Goal: Find specific page/section

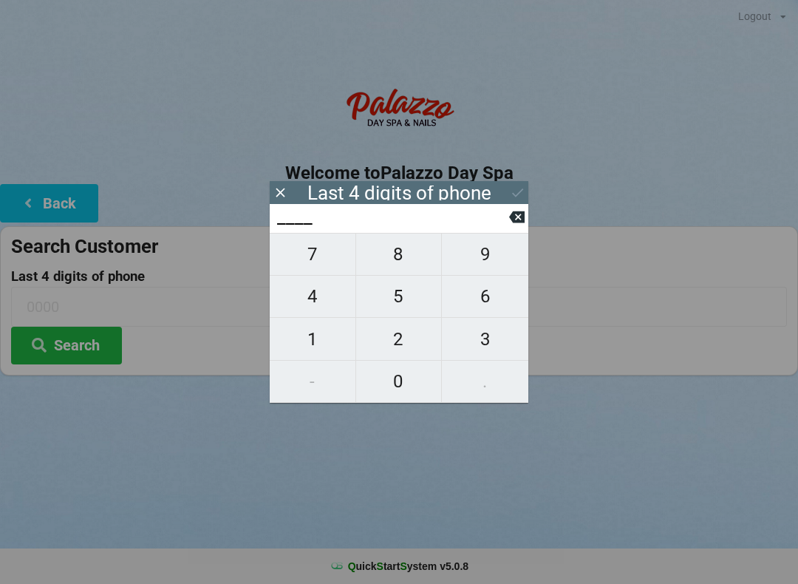
click at [468, 259] on span "9" at bounding box center [485, 254] width 86 height 31
type input "9___"
click at [468, 294] on span "6" at bounding box center [485, 296] width 86 height 31
type input "96__"
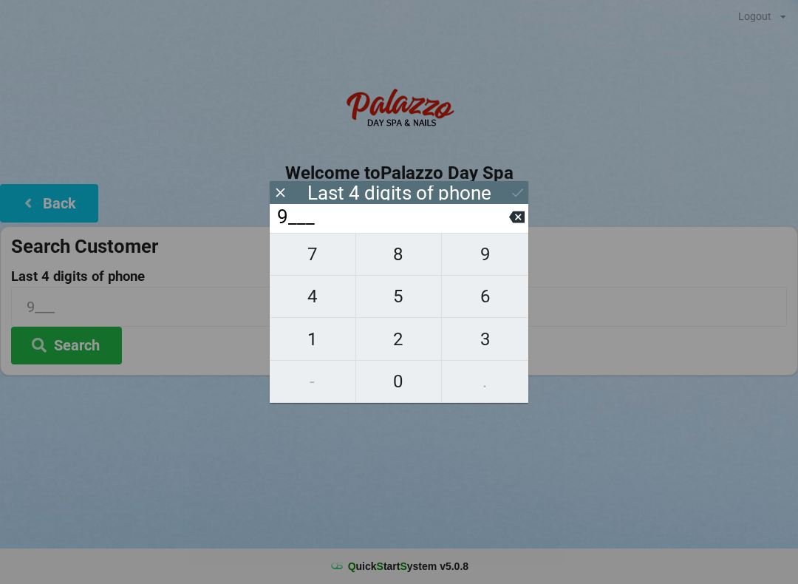
type input "96__"
click at [460, 259] on span "9" at bounding box center [485, 254] width 86 height 31
type input "969_"
click at [395, 299] on span "5" at bounding box center [399, 296] width 86 height 31
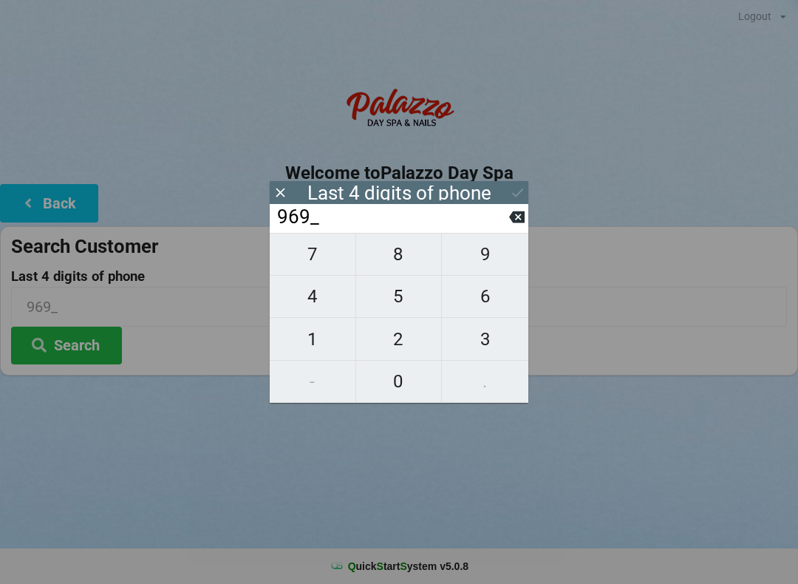
type input "9695"
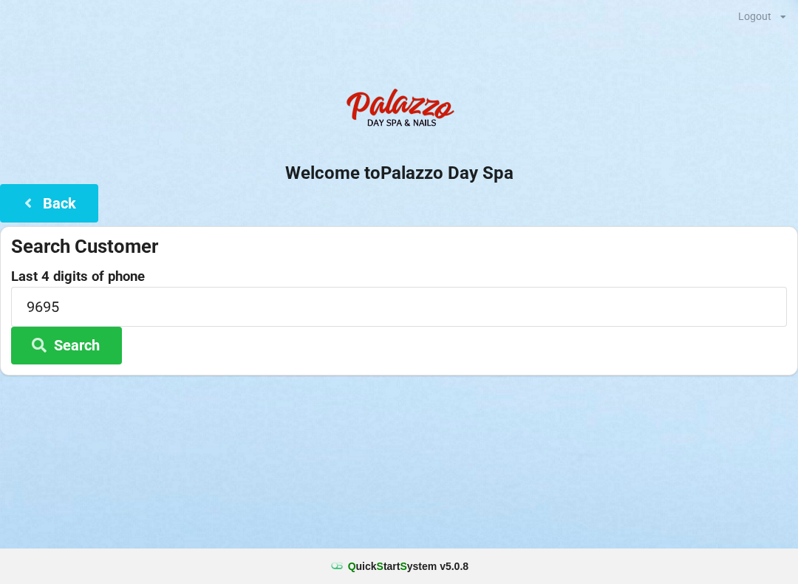
click at [565, 446] on div "Logout Logout Sign-In Welcome to Palazzo Day Spa Back Search Customer Last 4 di…" at bounding box center [399, 292] width 798 height 584
click at [92, 341] on button "Search" at bounding box center [66, 346] width 111 height 38
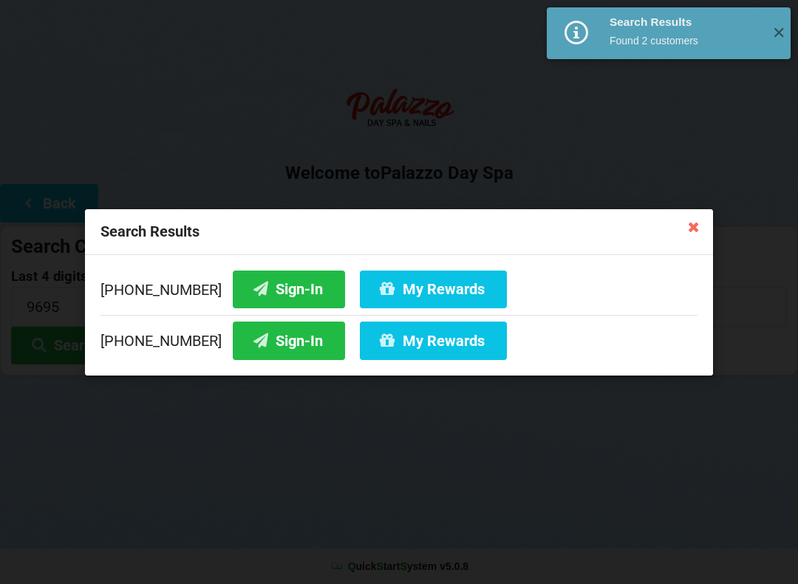
click at [266, 338] on button "Sign-In" at bounding box center [289, 340] width 112 height 38
